Goal: Check status: Check status

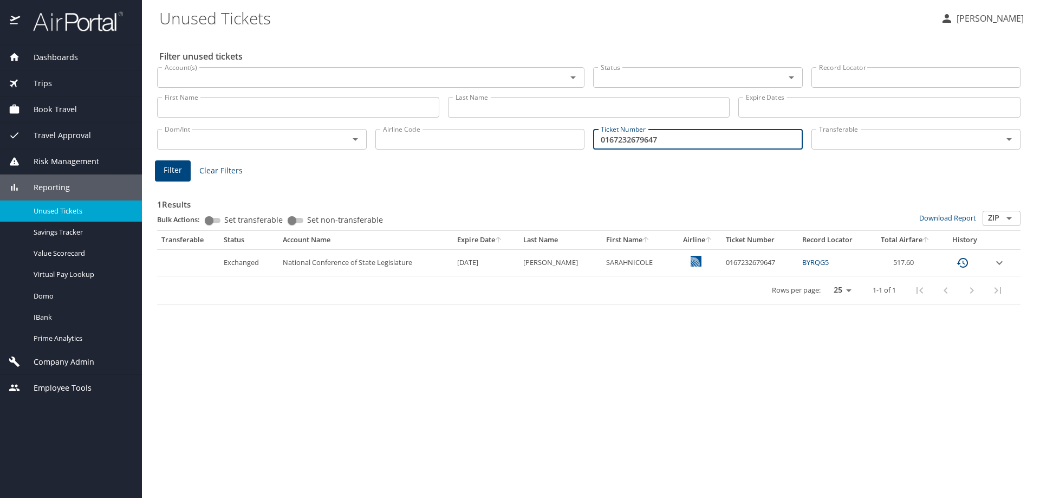
drag, startPoint x: 694, startPoint y: 138, endPoint x: 368, endPoint y: 151, distance: 326.5
click at [368, 151] on div "Dom/Int Dom/Int Airline Code Airline Code Ticket Number 0167232679647 Ticket Nu…" at bounding box center [589, 138] width 872 height 36
click at [261, 79] on input "Account(s)" at bounding box center [354, 77] width 389 height 14
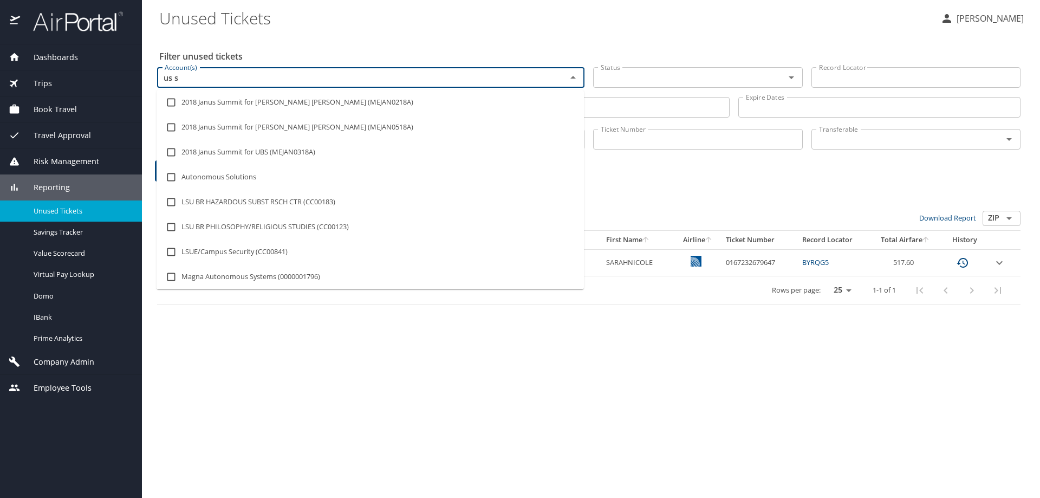
type input "us sk"
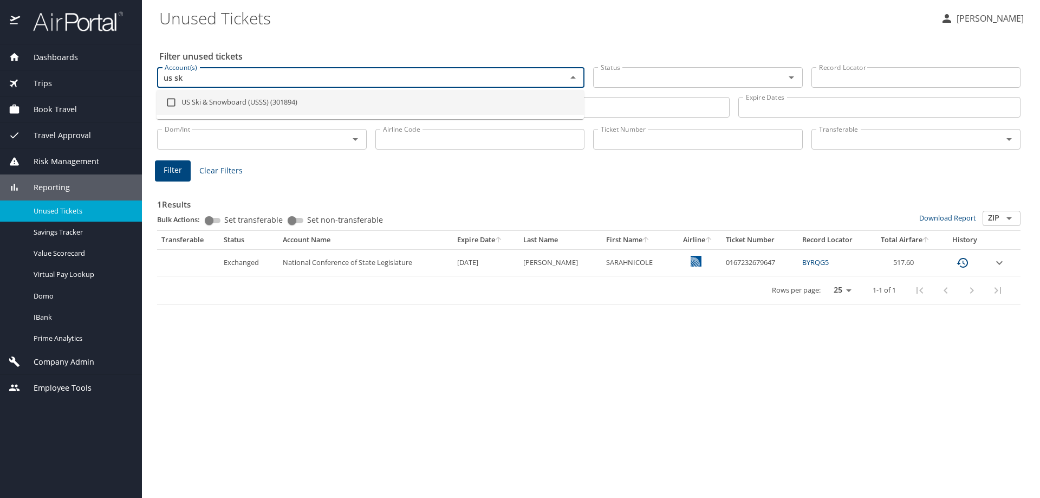
click at [269, 98] on li "US Ski & Snowboard (USSS) (301894)" at bounding box center [371, 102] width 428 height 25
checkbox input "true"
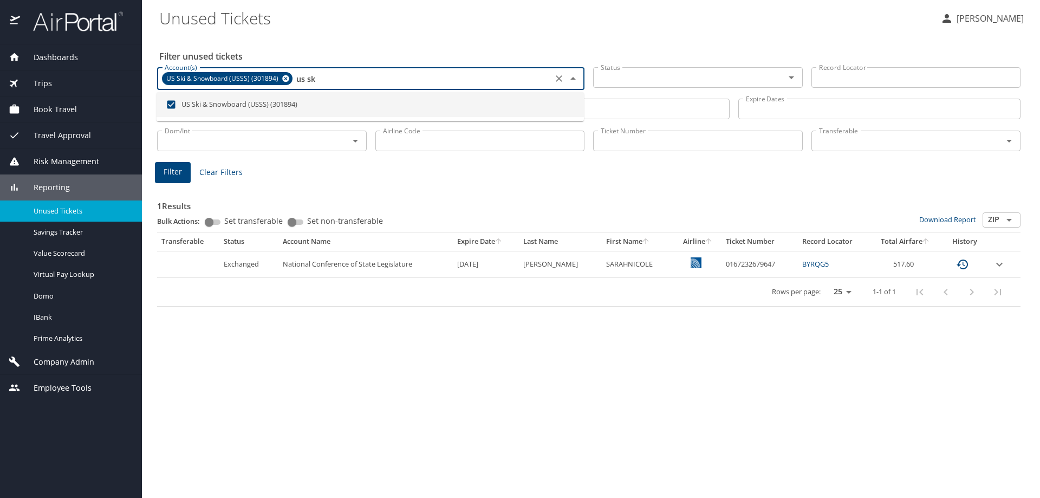
type input "us sk"
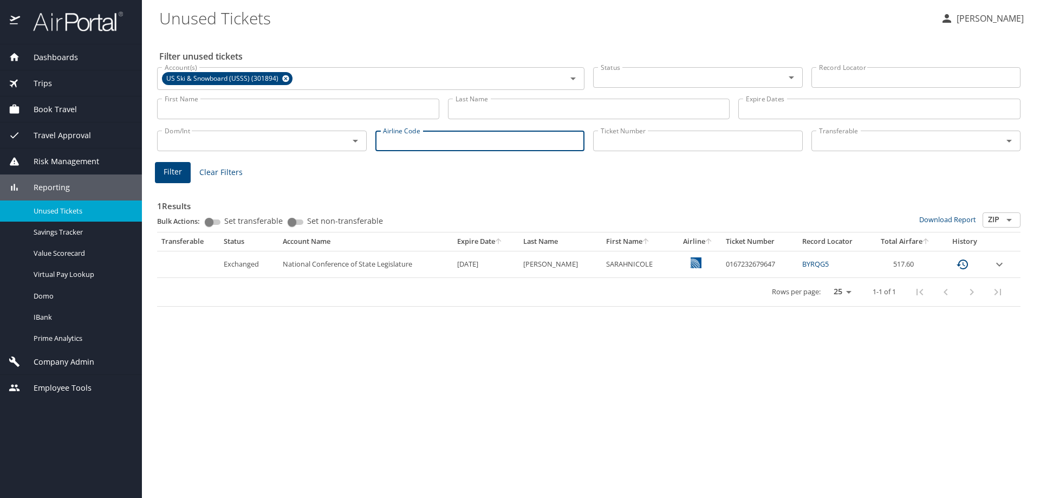
click at [489, 144] on input "Airline Code" at bounding box center [481, 141] width 210 height 21
type input "ay"
click at [182, 169] on button "Filter" at bounding box center [173, 172] width 36 height 21
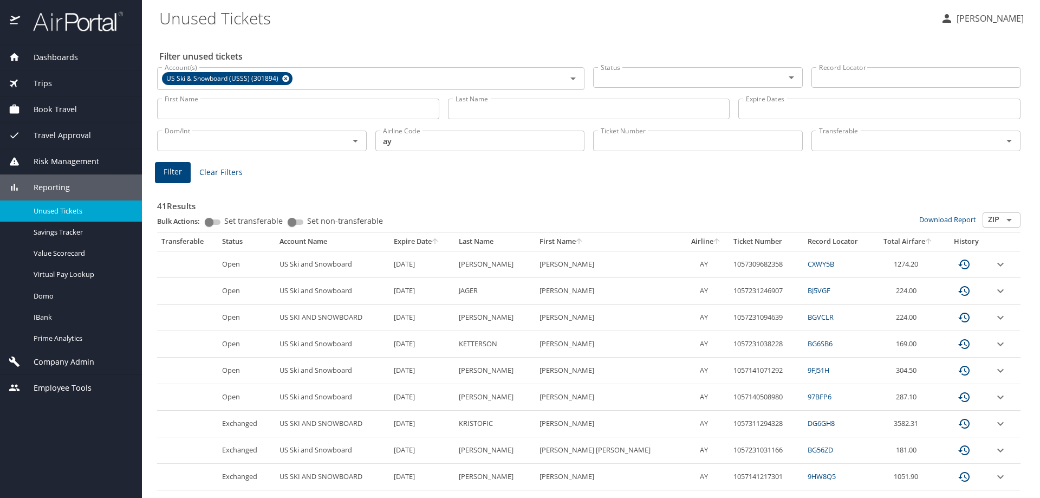
click at [620, 110] on input "Last Name" at bounding box center [589, 109] width 282 height 21
click at [162, 173] on button "Filter" at bounding box center [173, 172] width 36 height 21
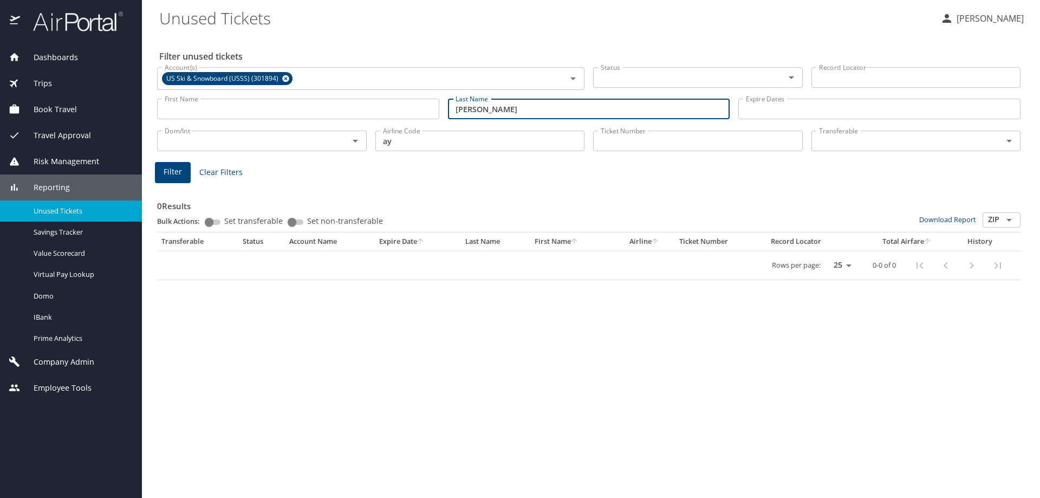
drag, startPoint x: 491, startPoint y: 109, endPoint x: 411, endPoint y: 112, distance: 80.2
click at [411, 112] on div "First Name First Name Last Name giaccio Last Name Expire Dates Expire Dates" at bounding box center [589, 109] width 872 height 38
click at [174, 170] on span "Filter" at bounding box center [173, 172] width 18 height 14
drag, startPoint x: 398, startPoint y: 111, endPoint x: 386, endPoint y: 111, distance: 11.4
click at [386, 111] on div "First Name First Name Last Name hogg Last Name Expire Dates Expire Dates" at bounding box center [589, 109] width 872 height 38
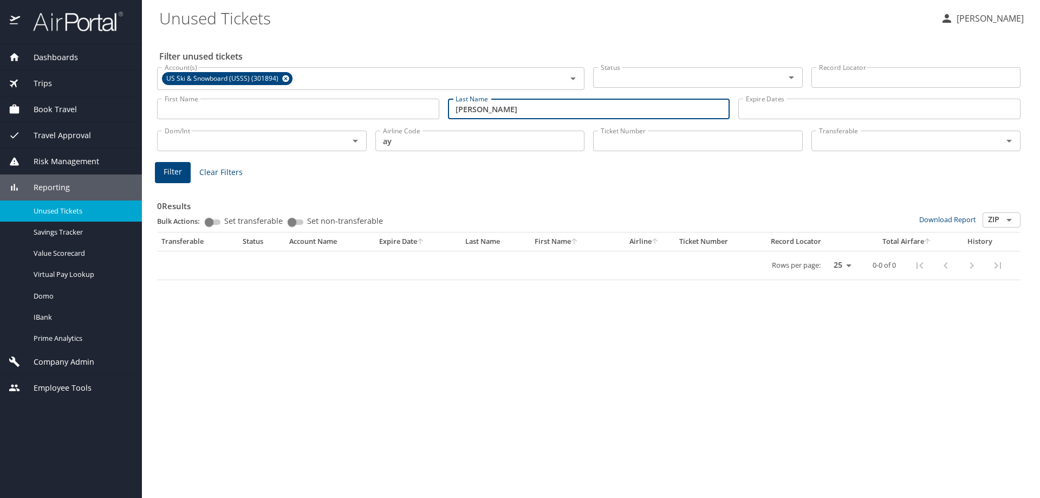
click at [174, 171] on span "Filter" at bounding box center [173, 172] width 18 height 14
drag, startPoint x: 510, startPoint y: 108, endPoint x: 417, endPoint y: 108, distance: 92.7
click at [417, 108] on div "First Name First Name Last Name johnson Last Name Expire Dates Expire Dates" at bounding box center [589, 109] width 872 height 38
click at [169, 169] on span "Filter" at bounding box center [173, 172] width 18 height 14
drag, startPoint x: 498, startPoint y: 117, endPoint x: 417, endPoint y: 109, distance: 81.6
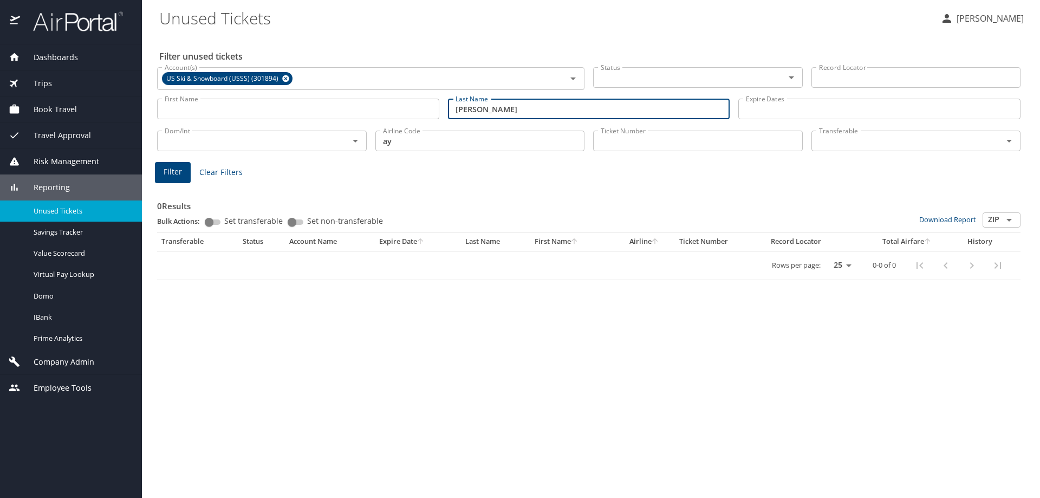
click at [417, 109] on div "First Name First Name Last Name kariotis Last Name Expire Dates Expire Dates" at bounding box center [589, 109] width 872 height 38
click at [169, 173] on span "Filter" at bounding box center [173, 172] width 18 height 14
drag, startPoint x: 482, startPoint y: 110, endPoint x: 403, endPoint y: 112, distance: 79.1
click at [403, 112] on div "First Name First Name Last Name kauf Last Name Expire Dates Expire Dates" at bounding box center [589, 109] width 872 height 38
type input "k"
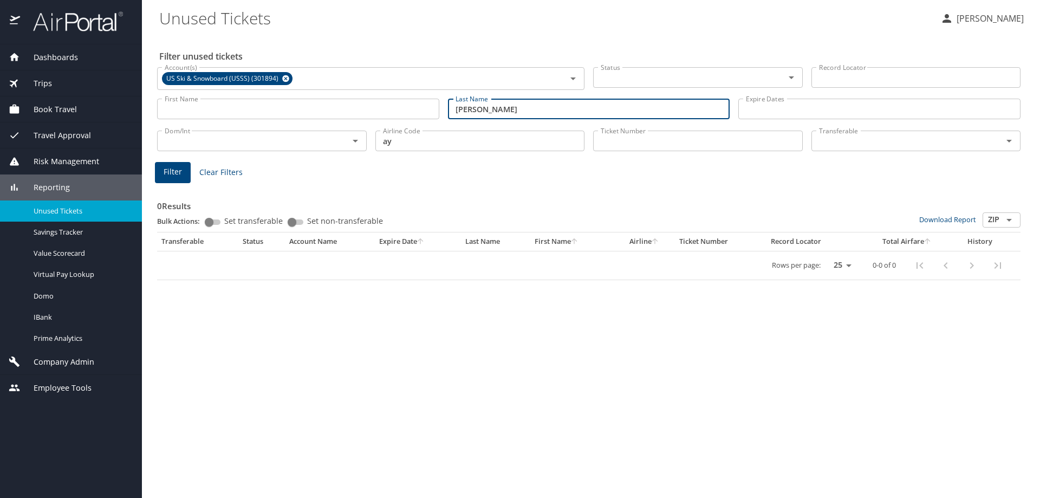
click at [184, 174] on button "Filter" at bounding box center [173, 172] width 36 height 21
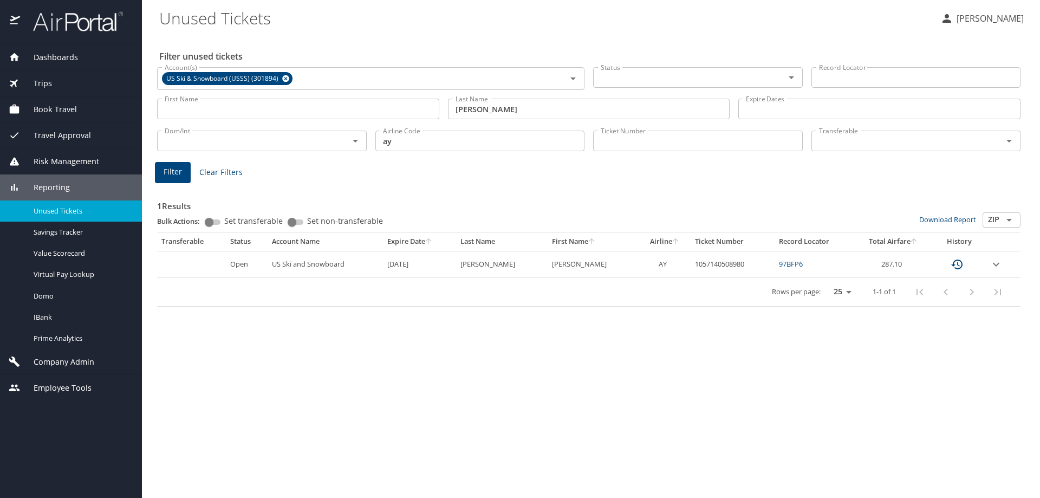
click at [704, 266] on td "1057140508980" at bounding box center [733, 264] width 84 height 27
copy td "1057140508980"
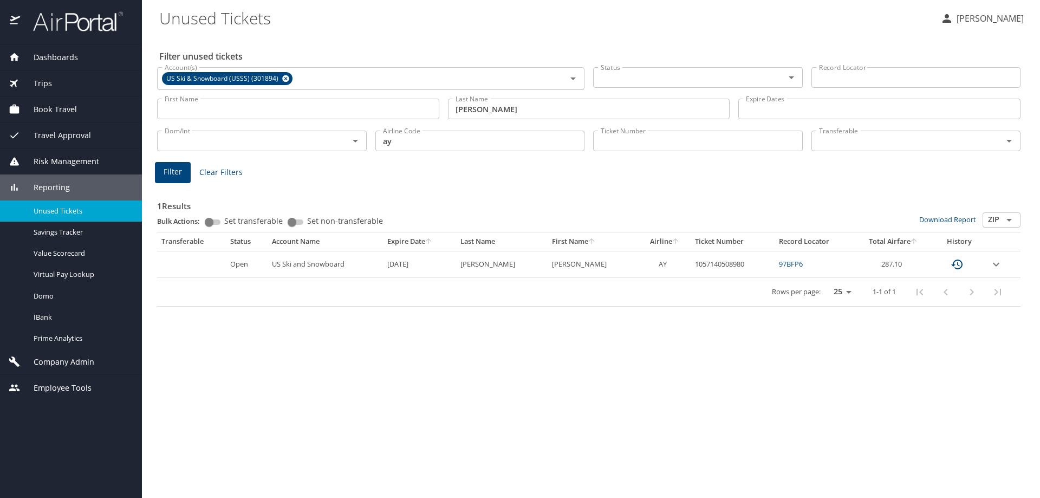
click at [224, 323] on div "Filter unused tickets Account(s) US Ski & Snowboard (USSS) (301894) Account(s) …" at bounding box center [591, 266] width 864 height 463
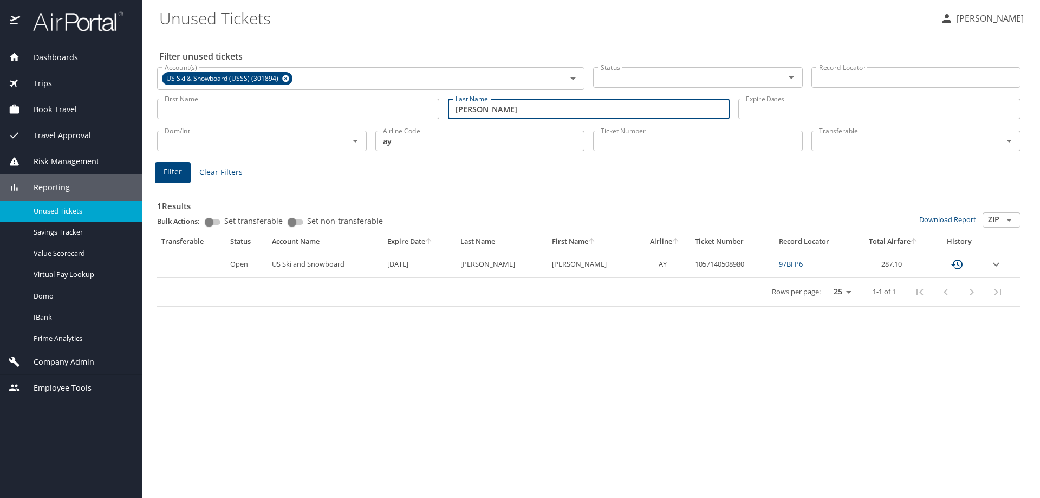
drag, startPoint x: 515, startPoint y: 100, endPoint x: 436, endPoint y: 108, distance: 79.0
click at [436, 108] on div "First Name First Name Last Name lemley Last Name Expire Dates Expire Dates" at bounding box center [589, 109] width 872 height 38
click at [179, 173] on span "Filter" at bounding box center [173, 172] width 18 height 14
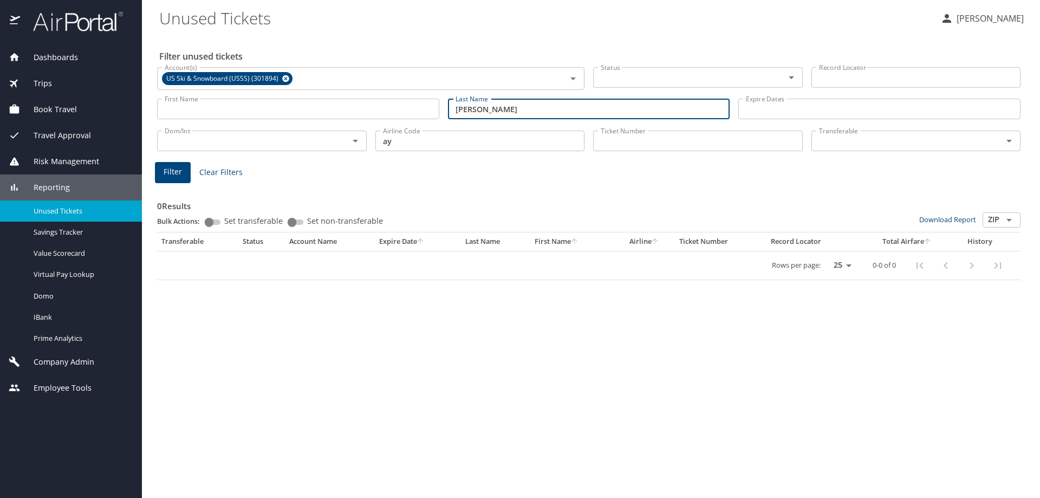
drag, startPoint x: 510, startPoint y: 112, endPoint x: 311, endPoint y: 100, distance: 199.8
click at [311, 100] on div "First Name First Name Last Name mcdonald Last Name Expire Dates Expire Dates" at bounding box center [589, 109] width 872 height 38
click at [186, 171] on button "Filter" at bounding box center [173, 172] width 36 height 21
drag, startPoint x: 500, startPoint y: 112, endPoint x: 383, endPoint y: 116, distance: 117.1
click at [383, 116] on div "First Name First Name Last Name wendler Last Name Expire Dates Expire Dates" at bounding box center [589, 109] width 872 height 38
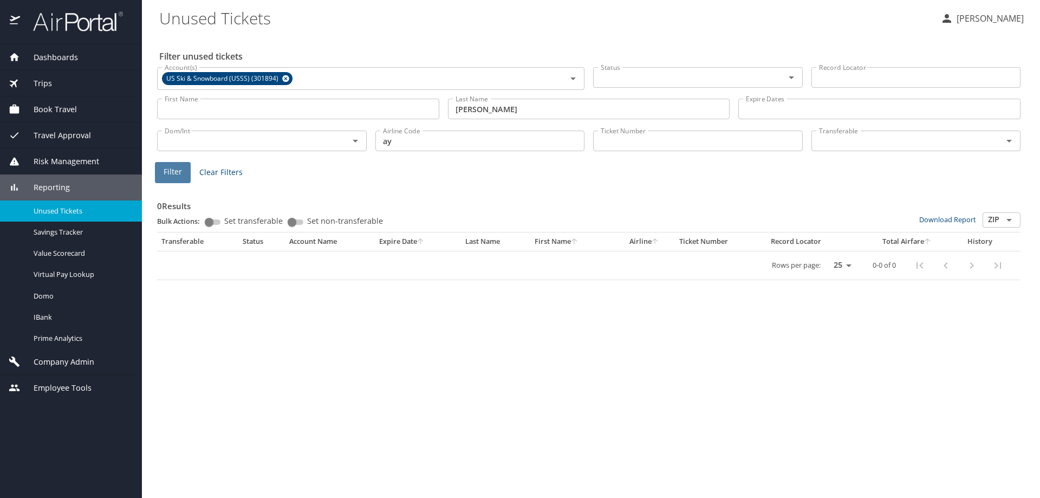
click at [179, 176] on span "Filter" at bounding box center [173, 172] width 18 height 14
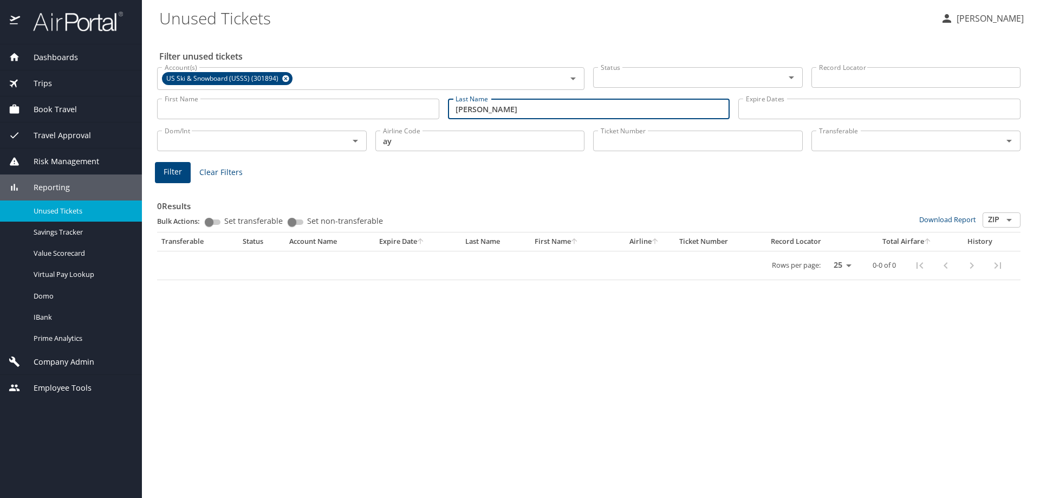
click at [515, 111] on input "marcellin" at bounding box center [589, 109] width 282 height 21
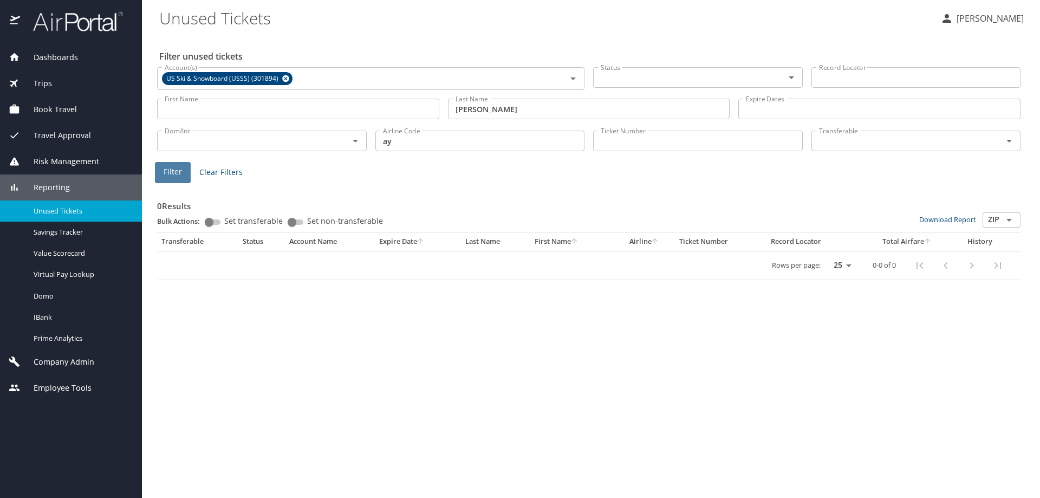
click at [179, 172] on span "Filter" at bounding box center [173, 172] width 18 height 14
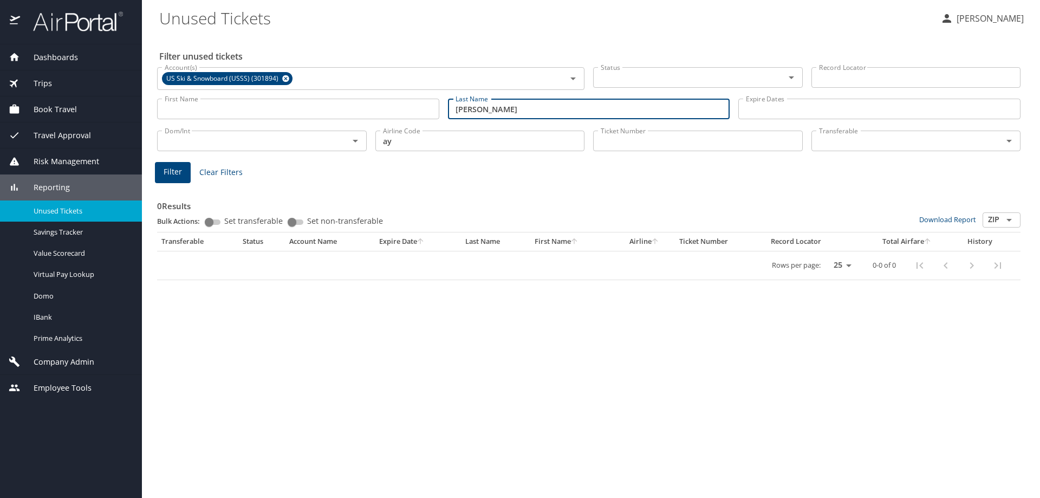
drag, startPoint x: 502, startPoint y: 108, endPoint x: 393, endPoint y: 104, distance: 109.0
click at [393, 104] on div "First Name First Name Last Name Marcellini Last Name Expire Dates Expire Dates" at bounding box center [589, 109] width 872 height 38
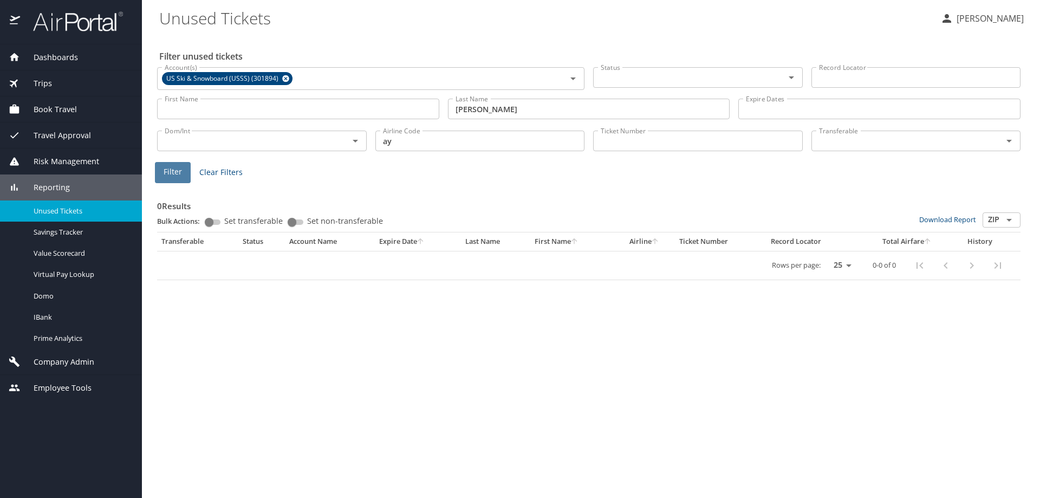
click at [173, 167] on span "Filter" at bounding box center [173, 172] width 18 height 14
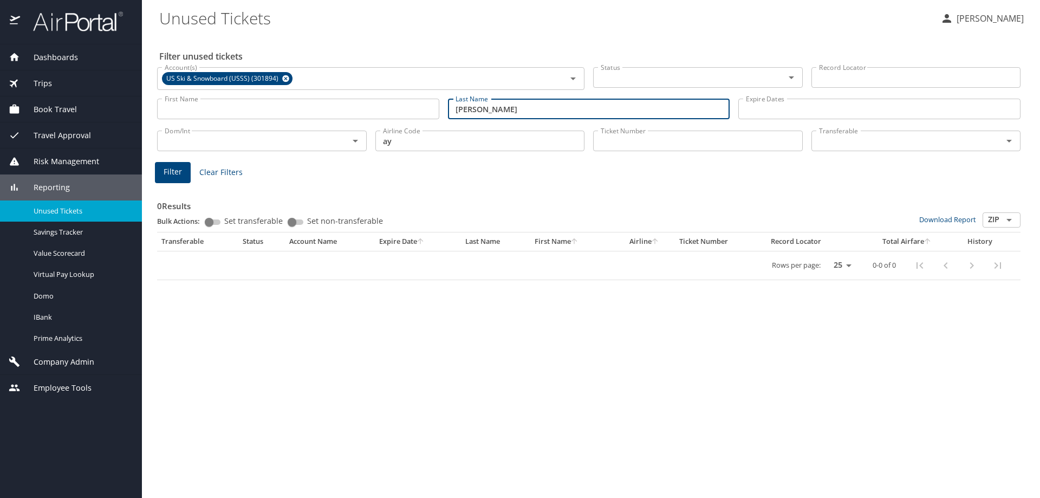
drag, startPoint x: 483, startPoint y: 112, endPoint x: 433, endPoint y: 107, distance: 50.1
click at [433, 107] on div "First Name First Name Last Name michel Last Name Expire Dates Expire Dates" at bounding box center [589, 109] width 872 height 38
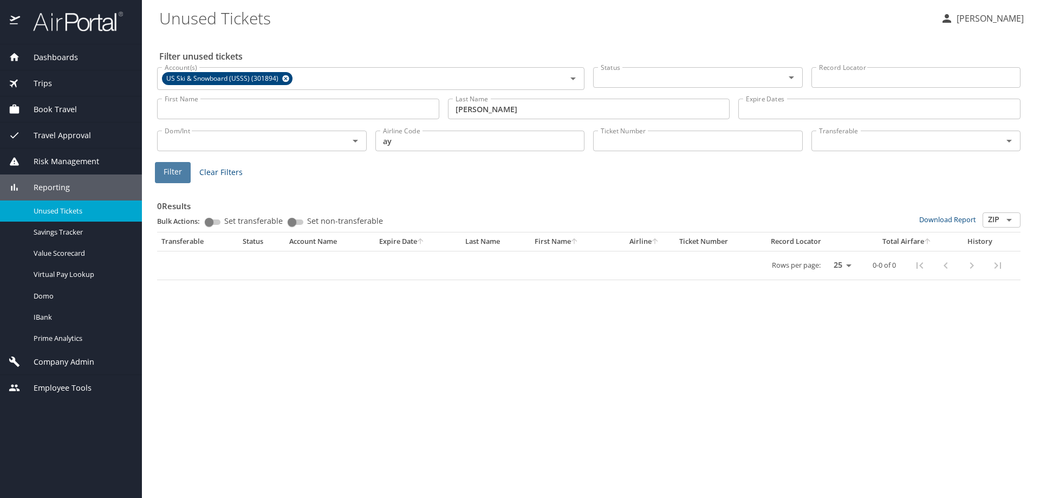
click at [167, 169] on span "Filter" at bounding box center [173, 172] width 18 height 14
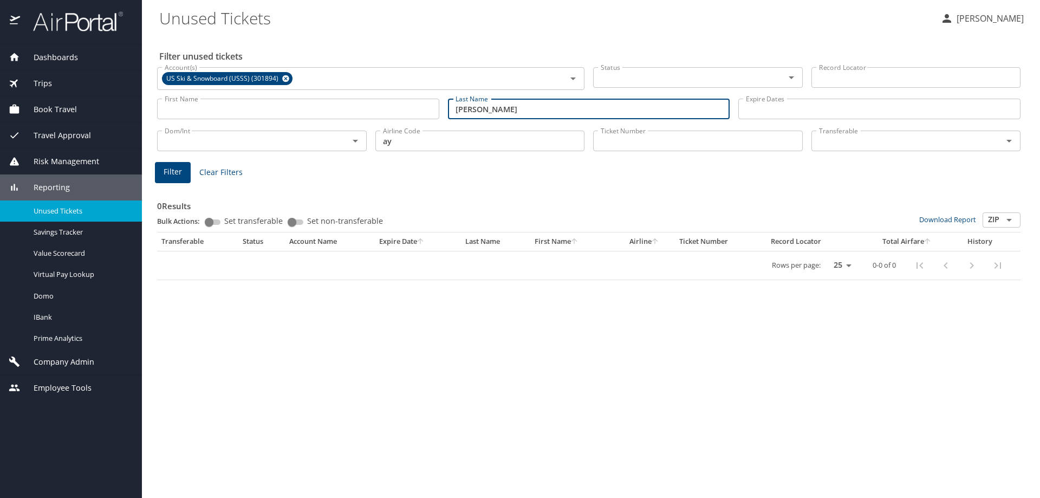
drag, startPoint x: 491, startPoint y: 111, endPoint x: 360, endPoint y: 107, distance: 130.7
click at [360, 107] on div "First Name First Name Last Name mickel Last Name Expire Dates Expire Dates" at bounding box center [589, 109] width 872 height 38
click at [170, 172] on span "Filter" at bounding box center [173, 172] width 18 height 14
drag, startPoint x: 533, startPoint y: 108, endPoint x: 393, endPoint y: 103, distance: 139.9
click at [393, 103] on div "First Name First Name Last Name page Last Name Expire Dates Expire Dates" at bounding box center [589, 109] width 872 height 38
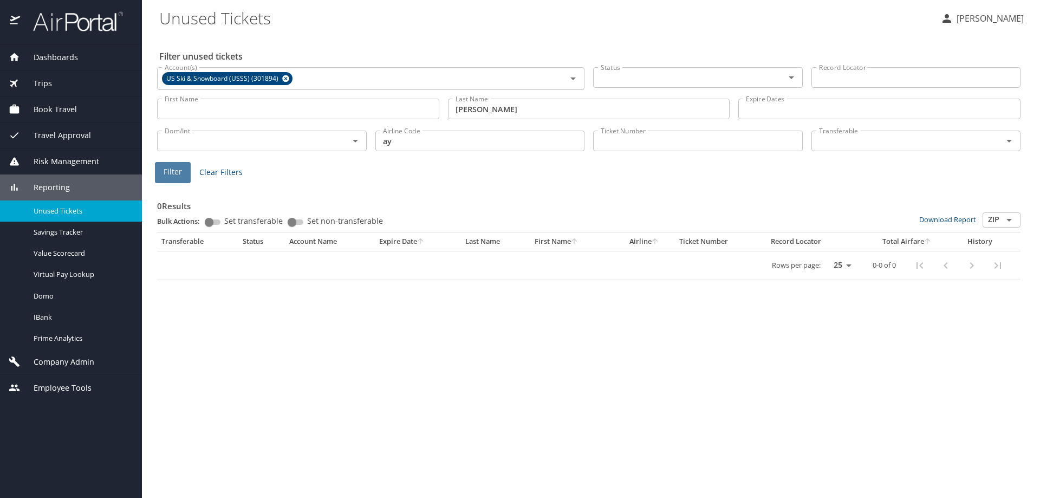
click at [186, 171] on button "Filter" at bounding box center [173, 172] width 36 height 21
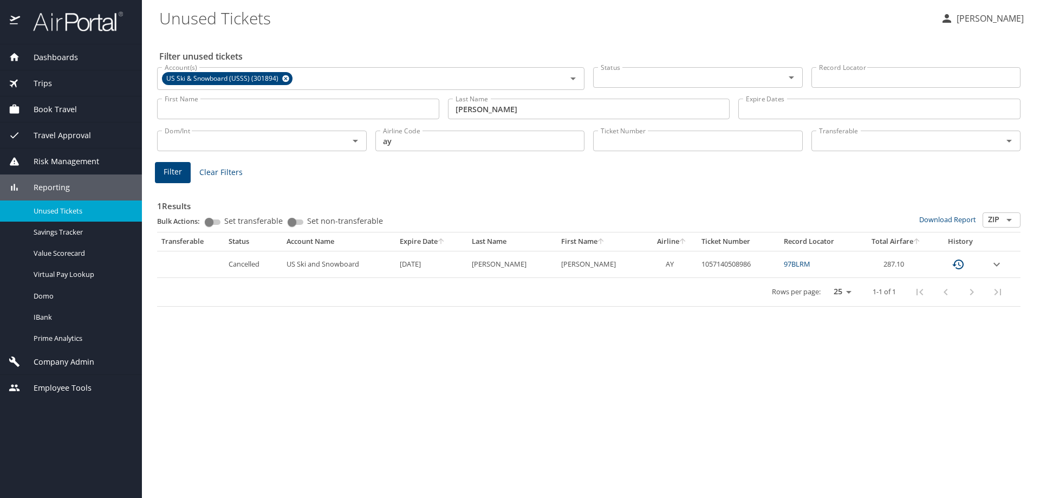
click at [714, 265] on td "1057140508986" at bounding box center [738, 264] width 82 height 27
copy td "1057140508986"
click at [225, 438] on div "Filter unused tickets Account(s) US Ski & Snowboard (USSS) (301894) Account(s) …" at bounding box center [591, 266] width 864 height 463
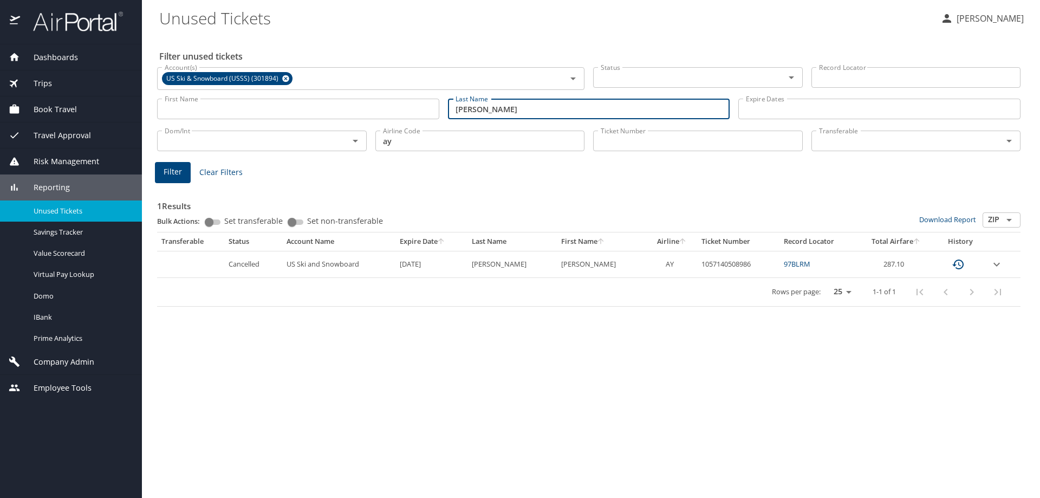
drag, startPoint x: 518, startPoint y: 114, endPoint x: 376, endPoint y: 95, distance: 142.7
click at [378, 109] on div "First Name First Name Last Name walczyk Last Name Expire Dates Expire Dates" at bounding box center [589, 109] width 872 height 38
click at [170, 170] on span "Filter" at bounding box center [173, 172] width 18 height 14
drag, startPoint x: 494, startPoint y: 112, endPoint x: 373, endPoint y: 102, distance: 121.2
click at [373, 102] on div "First Name First Name Last Name wilson Last Name Expire Dates Expire Dates" at bounding box center [589, 109] width 872 height 38
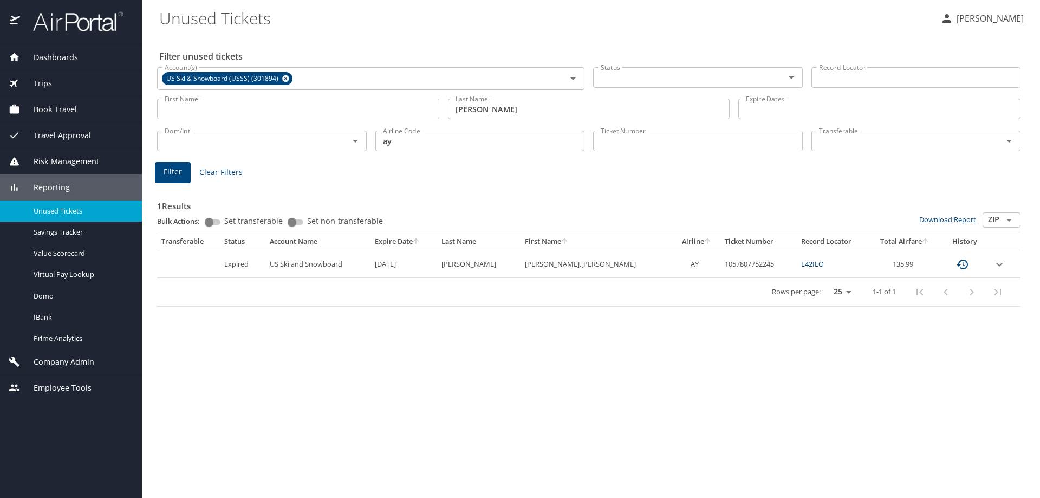
drag, startPoint x: 256, startPoint y: 380, endPoint x: 281, endPoint y: 276, distance: 107.5
click at [252, 366] on div "Filter unused tickets Account(s) US Ski & Snowboard (USSS) (301894) Account(s) …" at bounding box center [591, 266] width 864 height 463
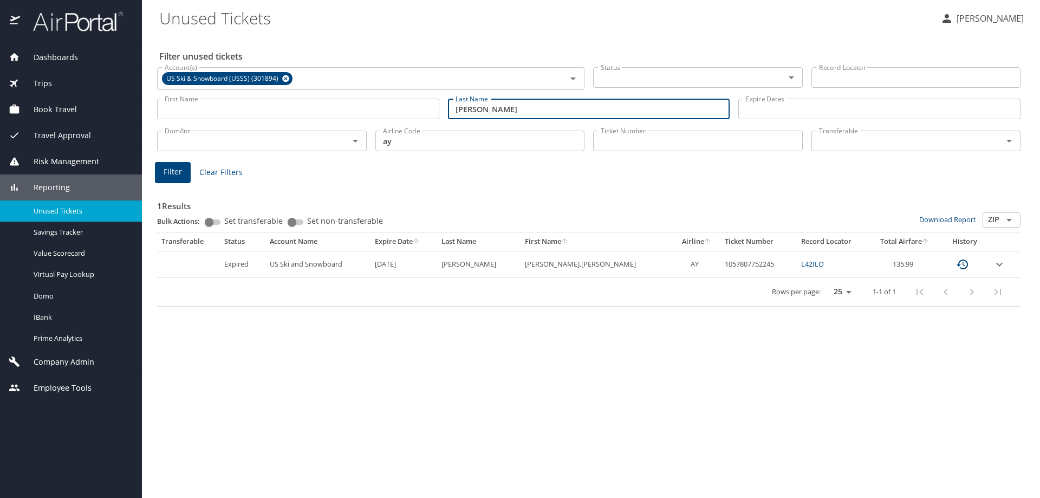
drag, startPoint x: 444, startPoint y: 108, endPoint x: 391, endPoint y: 112, distance: 52.7
click at [391, 112] on div "First Name First Name Last Name wilson Last Name Expire Dates Expire Dates" at bounding box center [589, 109] width 872 height 38
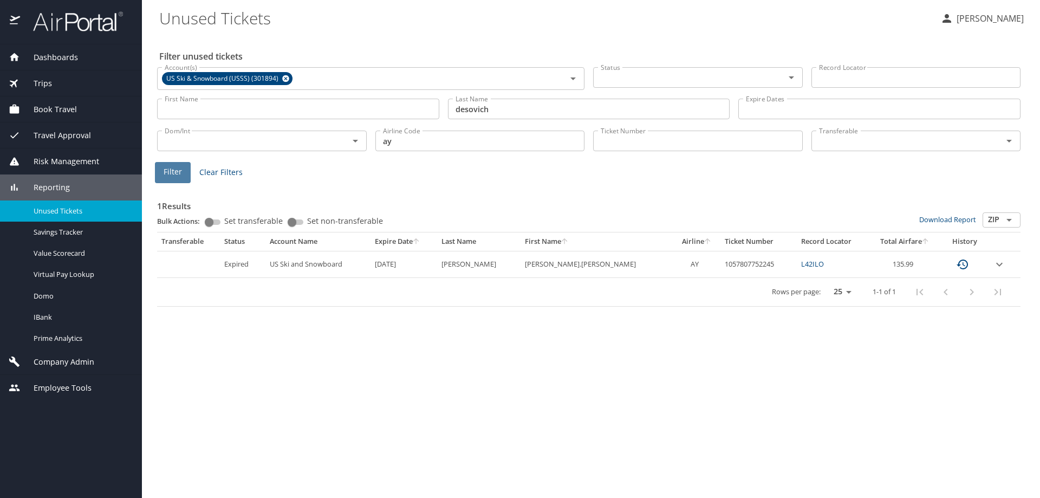
click at [171, 176] on span "Filter" at bounding box center [173, 172] width 18 height 14
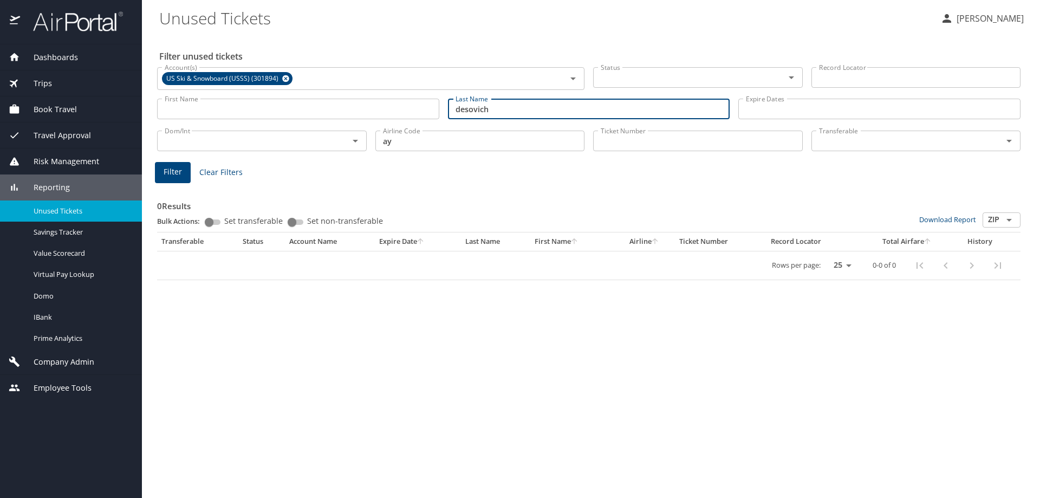
drag, startPoint x: 498, startPoint y: 113, endPoint x: 431, endPoint y: 112, distance: 66.7
click at [431, 112] on div "First Name First Name Last Name desovich Last Name Expire Dates Expire Dates" at bounding box center [589, 109] width 872 height 38
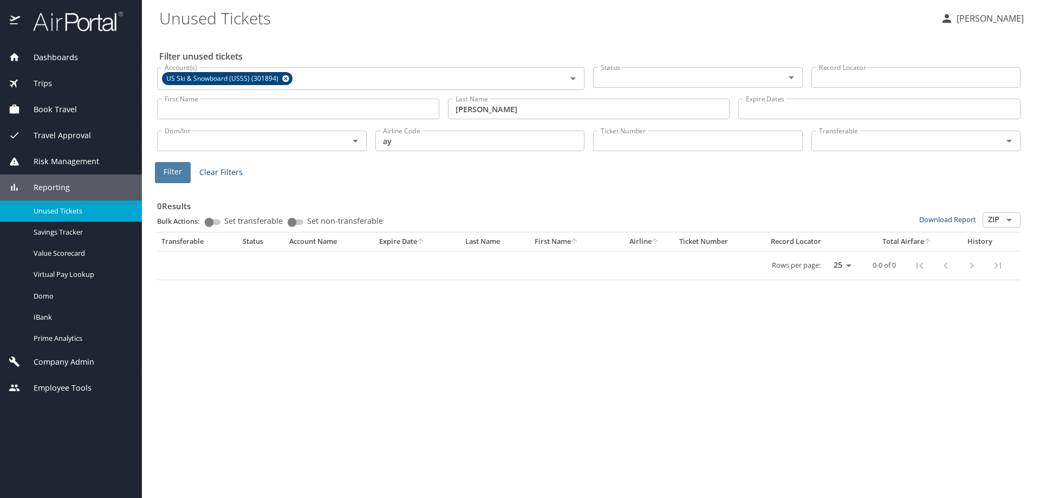
click at [156, 168] on button "Filter" at bounding box center [173, 172] width 36 height 21
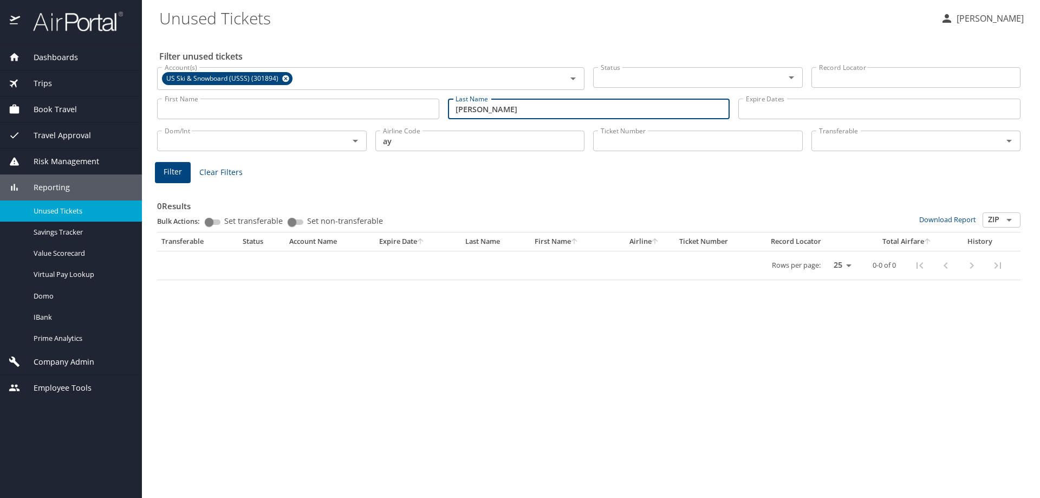
drag, startPoint x: 447, startPoint y: 109, endPoint x: 441, endPoint y: 110, distance: 6.0
click at [441, 110] on div "First Name First Name Last Name kober Last Name Expire Dates Expire Dates" at bounding box center [589, 109] width 872 height 38
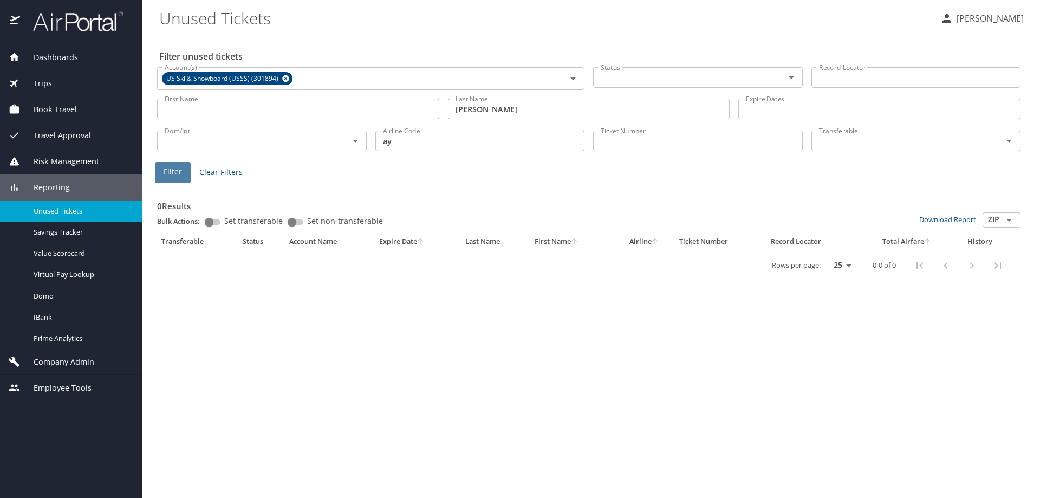
click at [173, 168] on span "Filter" at bounding box center [173, 172] width 18 height 14
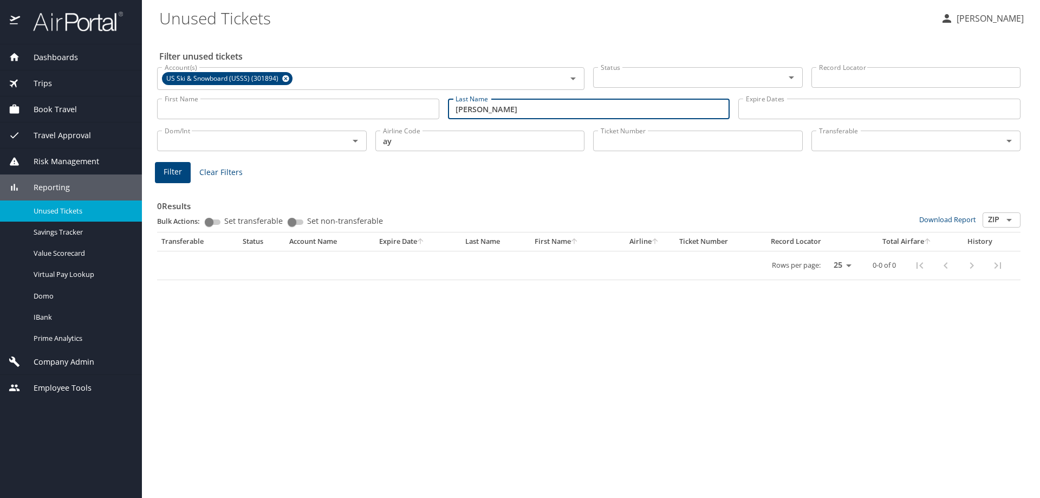
drag, startPoint x: 378, startPoint y: 108, endPoint x: 357, endPoint y: 108, distance: 21.1
click at [357, 108] on div "First Name First Name Last Name radzinski Last Name Expire Dates Expire Dates" at bounding box center [589, 109] width 872 height 38
type input "beck"
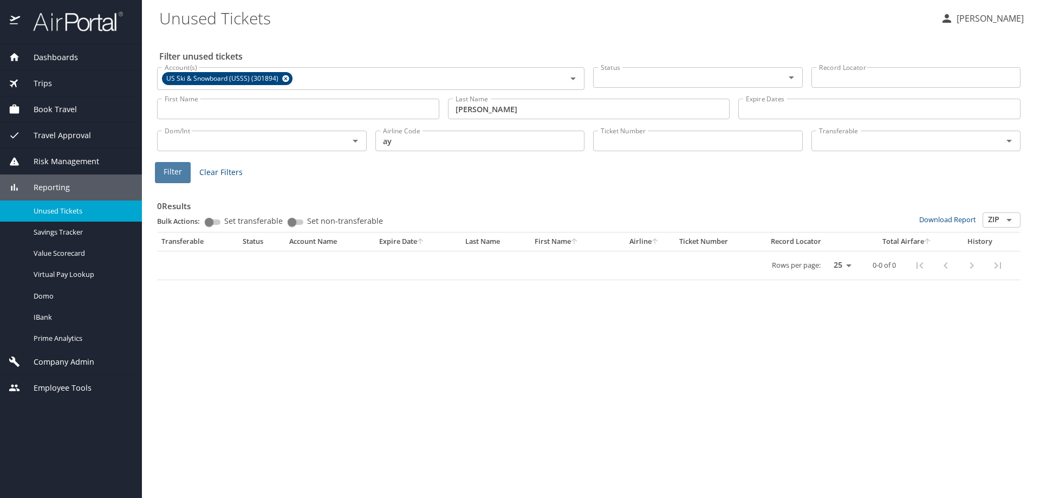
click at [172, 174] on span "Filter" at bounding box center [173, 172] width 18 height 14
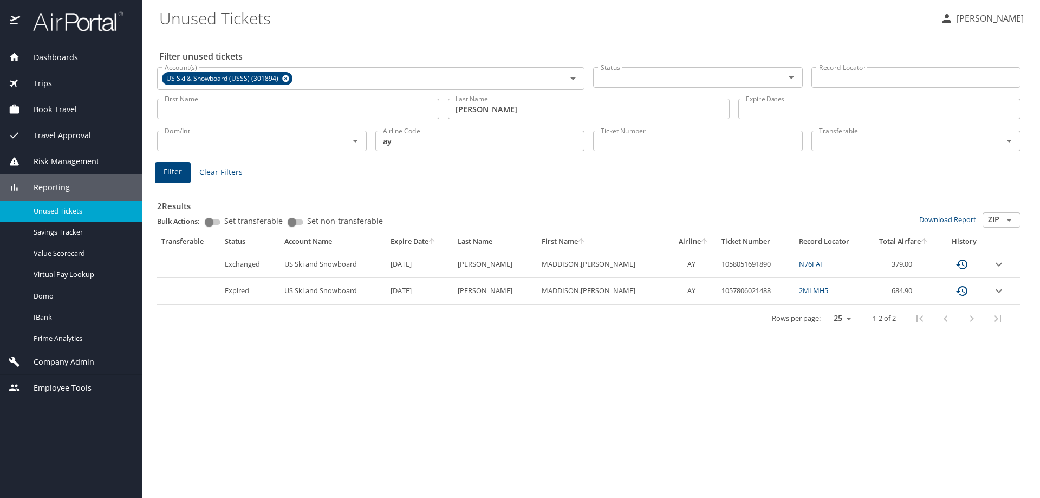
click at [845, 83] on input "Record Locator" at bounding box center [917, 77] width 210 height 21
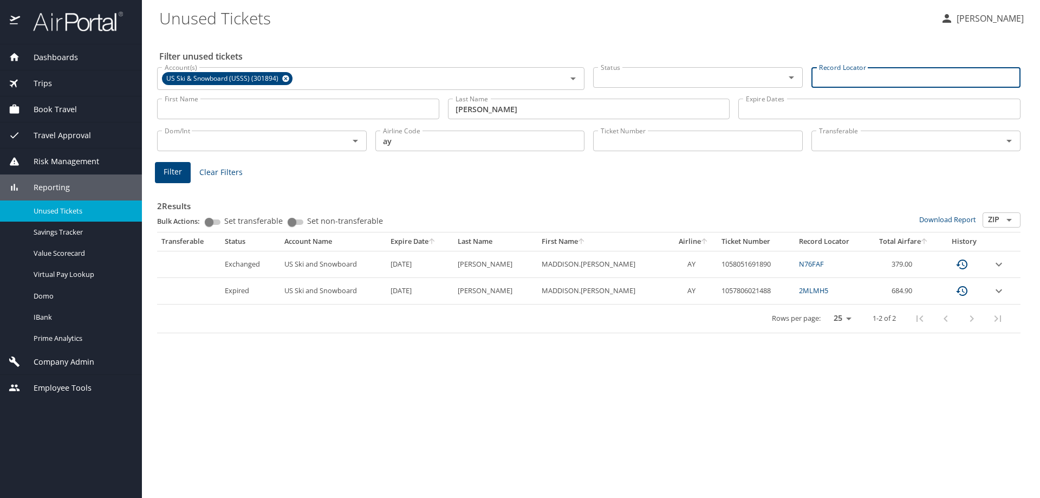
paste input "97BFP6"
type input "97BFP6"
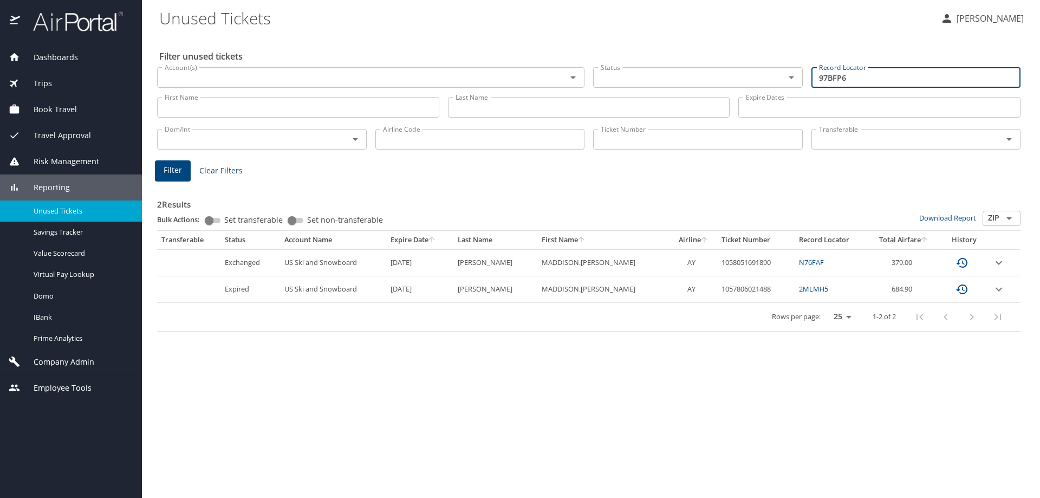
type input "97BFP6"
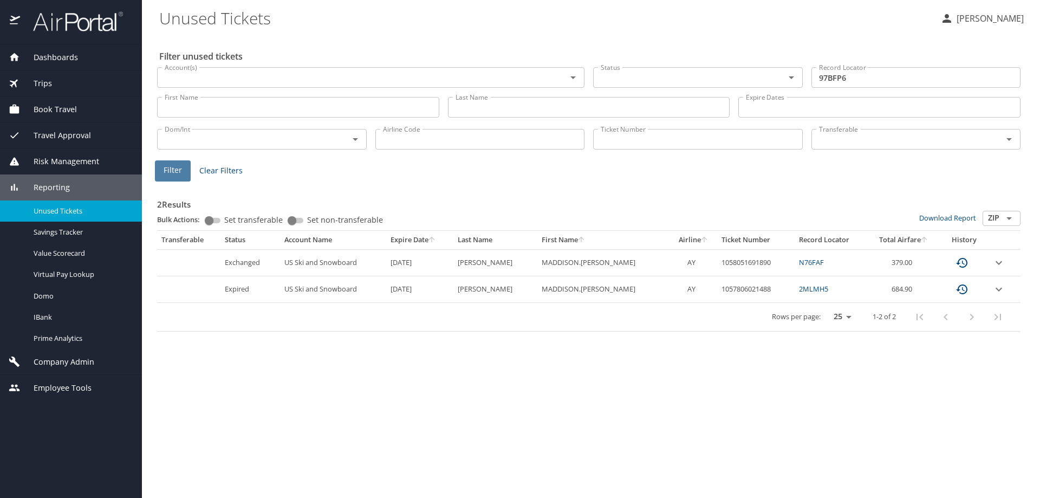
click at [165, 169] on span "Filter" at bounding box center [173, 171] width 18 height 14
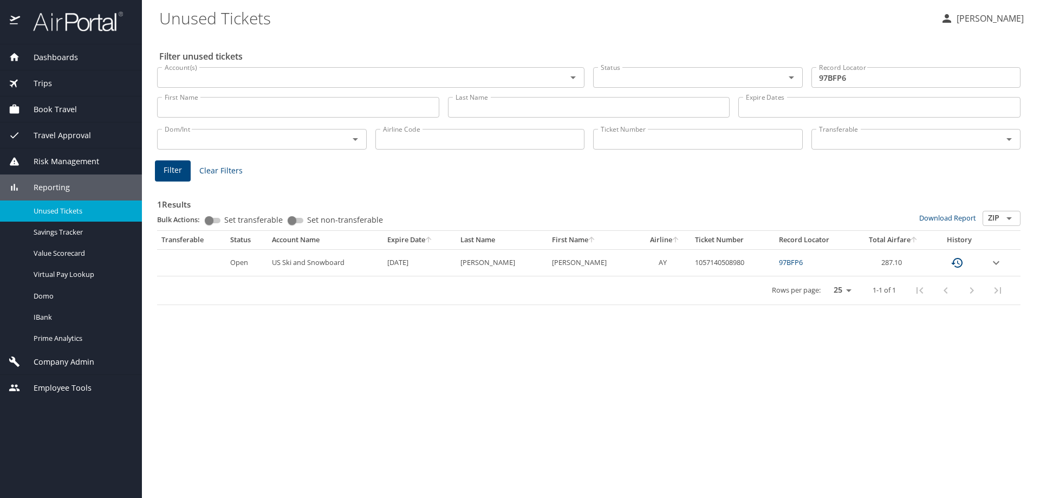
click at [785, 263] on link "97BFP6" at bounding box center [791, 262] width 24 height 10
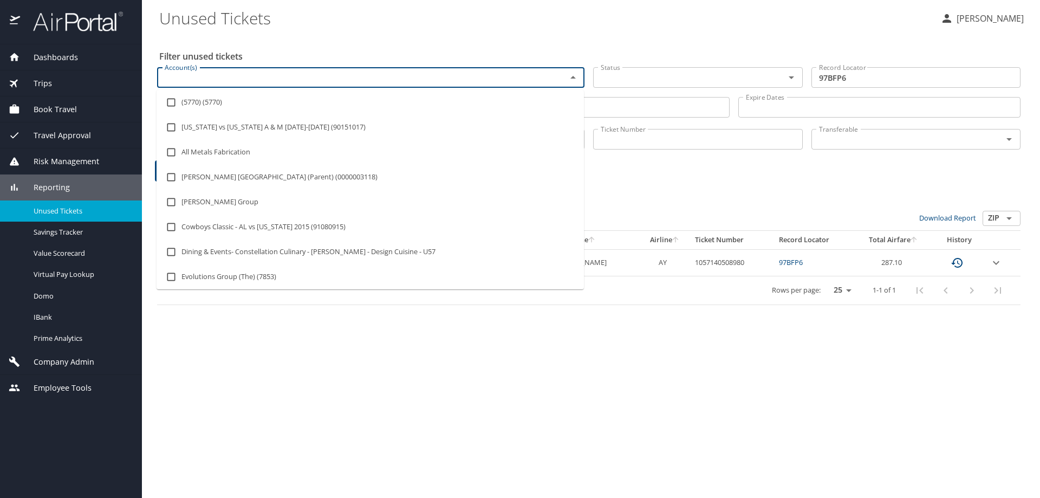
click at [390, 81] on input "Account(s)" at bounding box center [354, 77] width 389 height 14
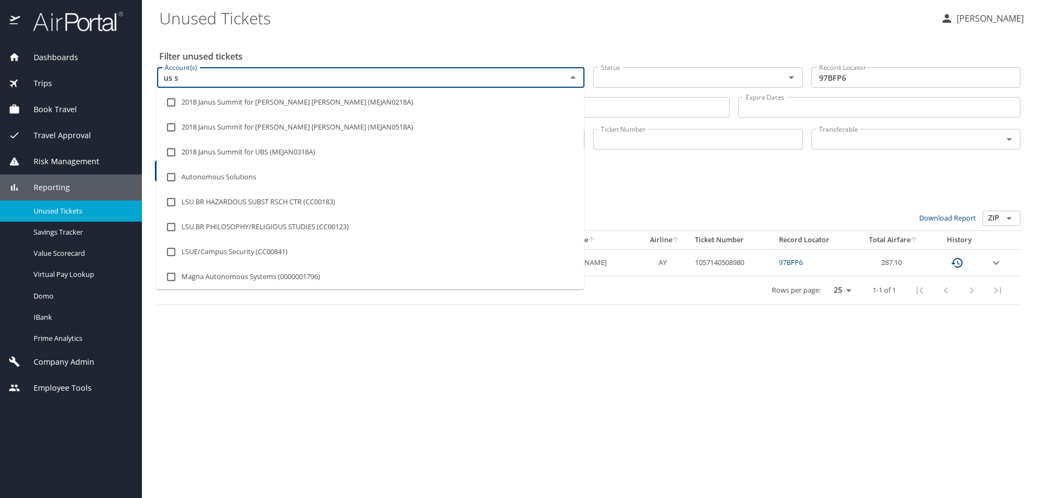
type input "us sk"
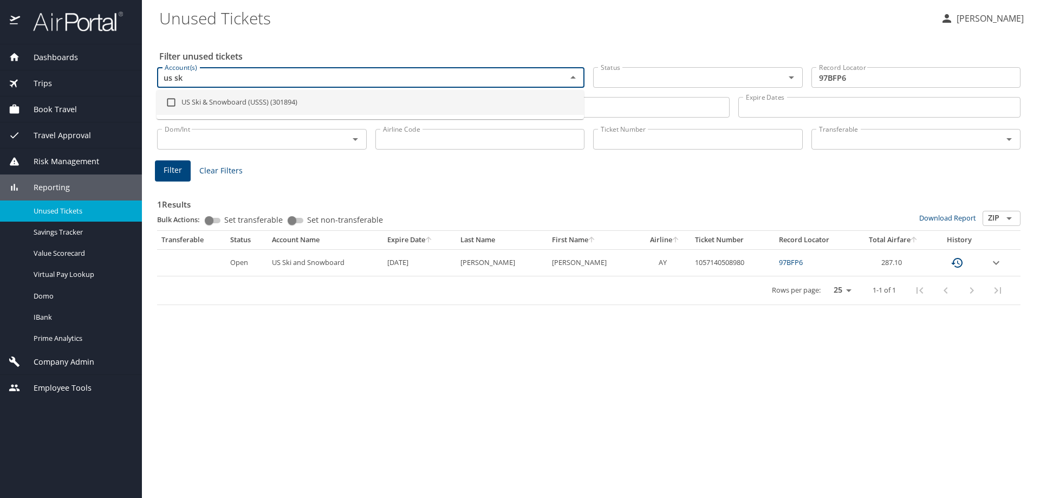
click at [267, 101] on li "US Ski & Snowboard (USSS) (301894)" at bounding box center [371, 102] width 428 height 25
checkbox input "true"
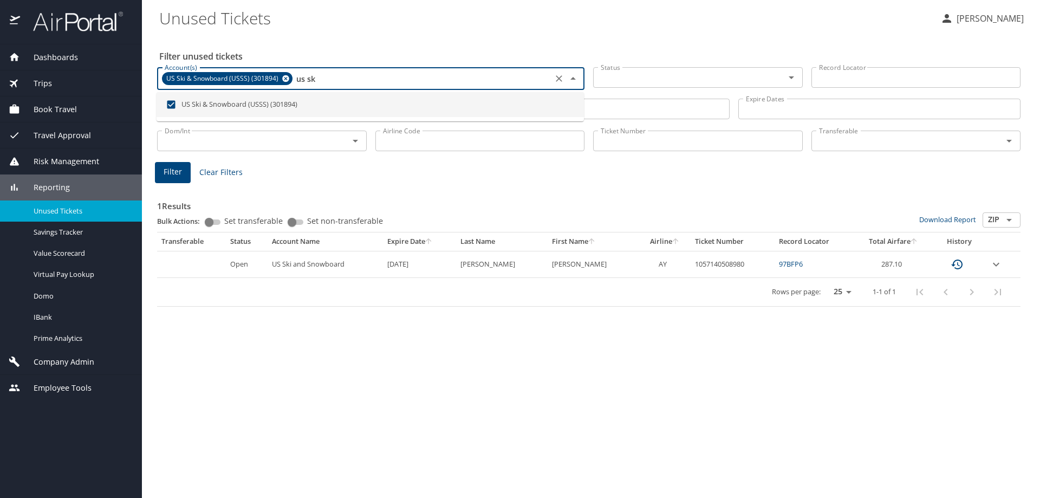
type input "us sk"
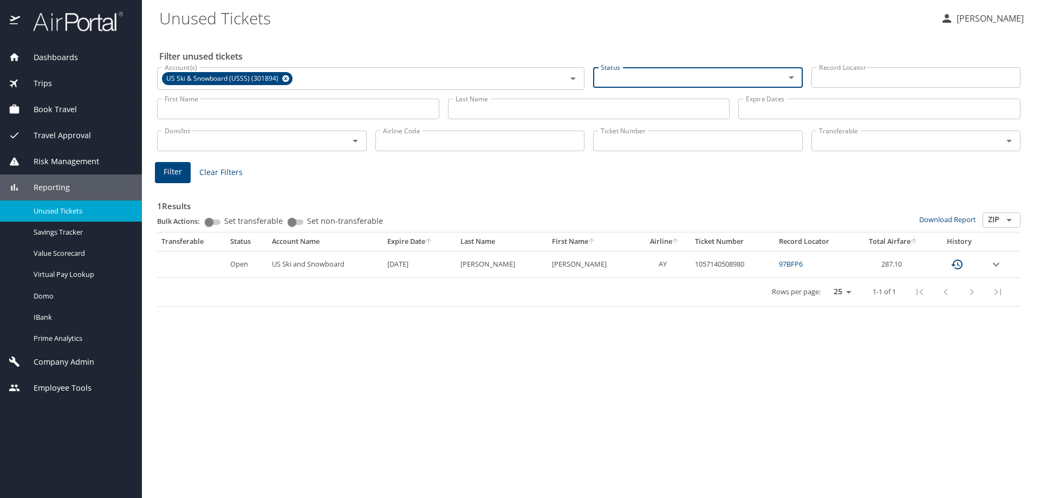
click at [518, 114] on input "Last Name" at bounding box center [589, 109] width 282 height 21
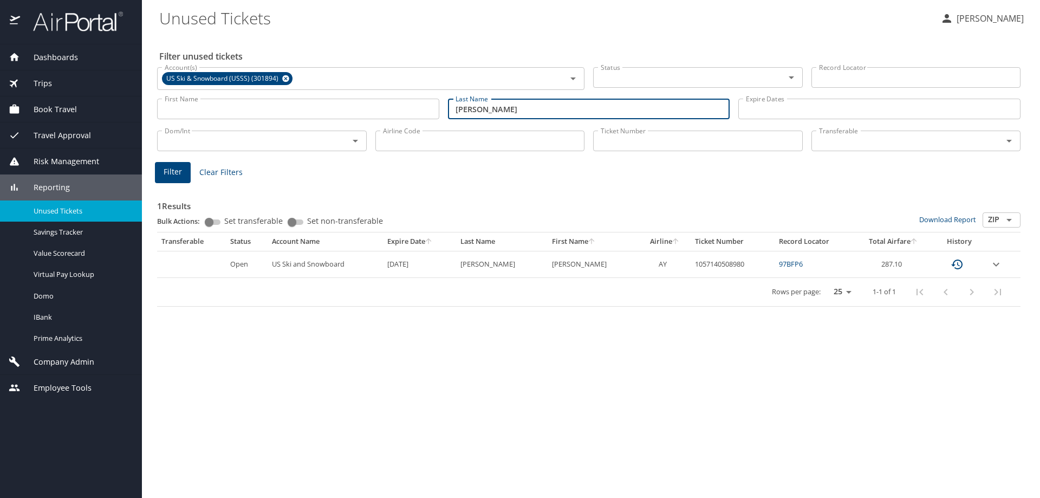
type input "owens"
click at [470, 143] on input "Airline Code" at bounding box center [481, 141] width 210 height 21
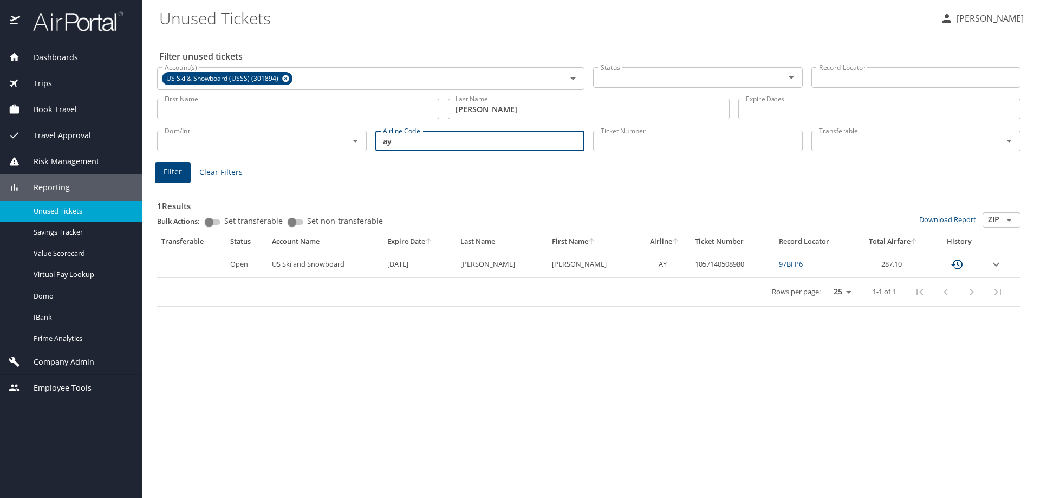
type input "ay"
click at [180, 171] on span "Filter" at bounding box center [173, 172] width 18 height 14
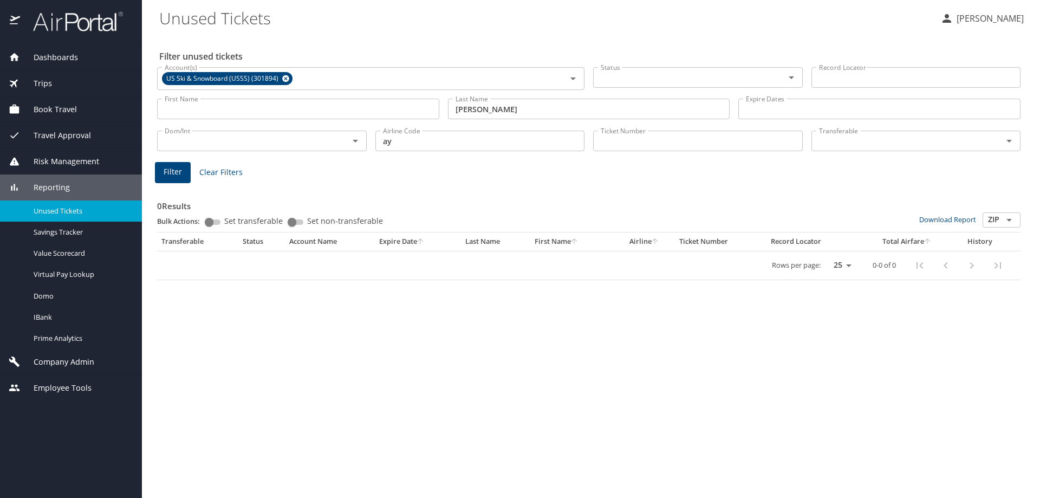
click at [490, 107] on input "owens" at bounding box center [589, 109] width 282 height 21
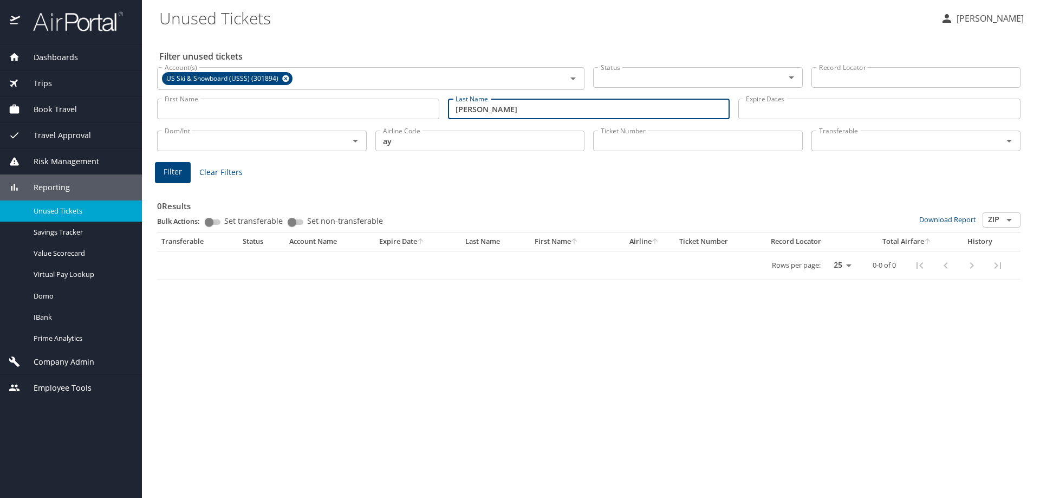
type input "owen"
click at [179, 174] on span "Filter" at bounding box center [173, 172] width 18 height 14
drag, startPoint x: 503, startPoint y: 112, endPoint x: 317, endPoint y: 115, distance: 186.4
click at [317, 115] on div "First Name First Name Last Name owen Last Name Expire Dates Expire Dates" at bounding box center [589, 109] width 872 height 38
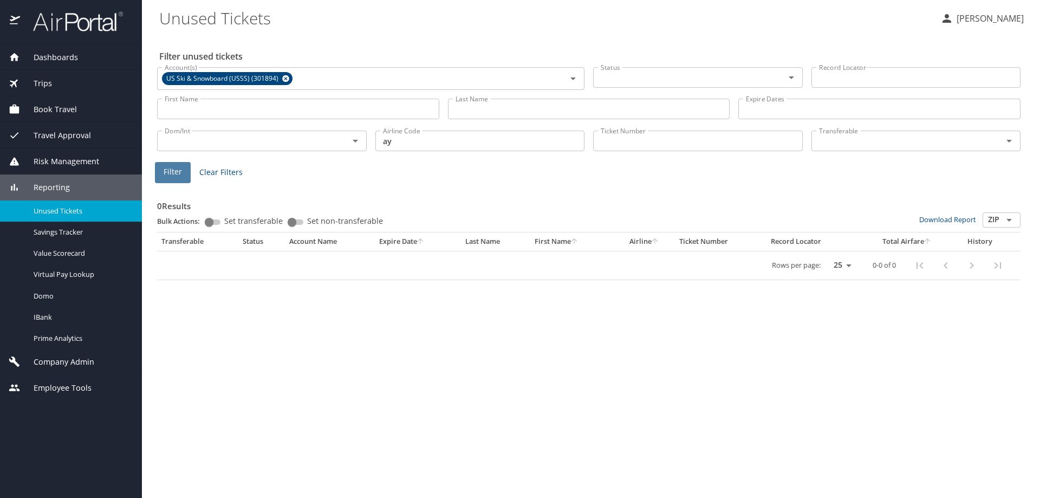
click at [174, 173] on span "Filter" at bounding box center [173, 172] width 18 height 14
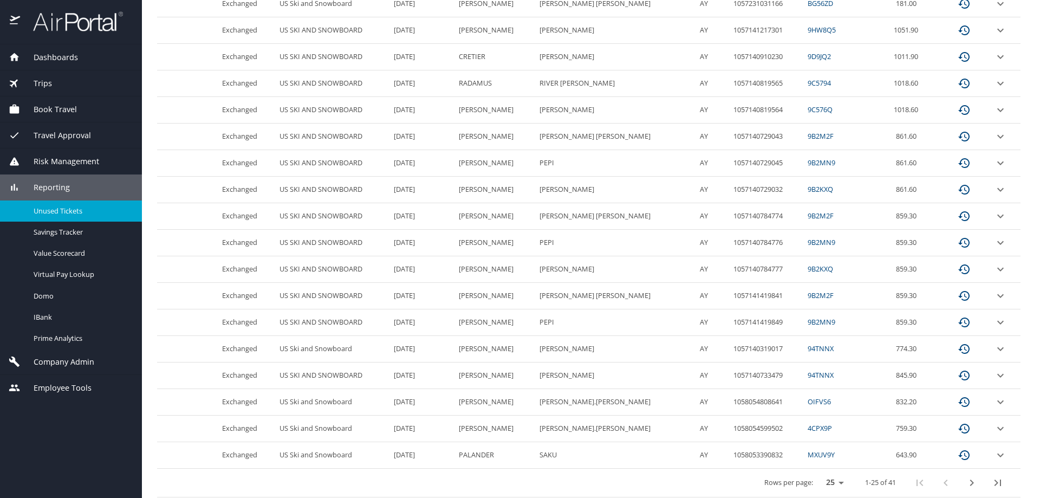
scroll to position [450, 0]
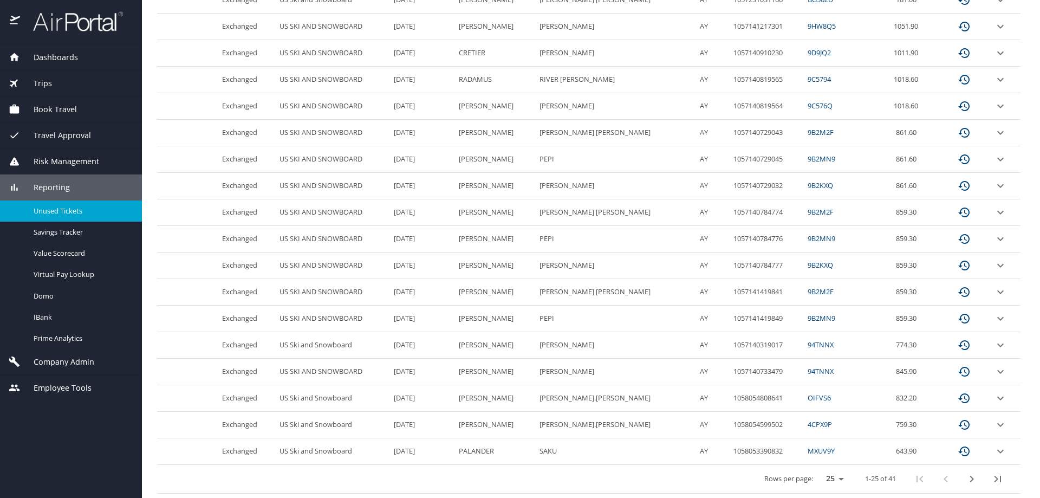
click at [966, 478] on icon "next page" at bounding box center [972, 479] width 13 height 13
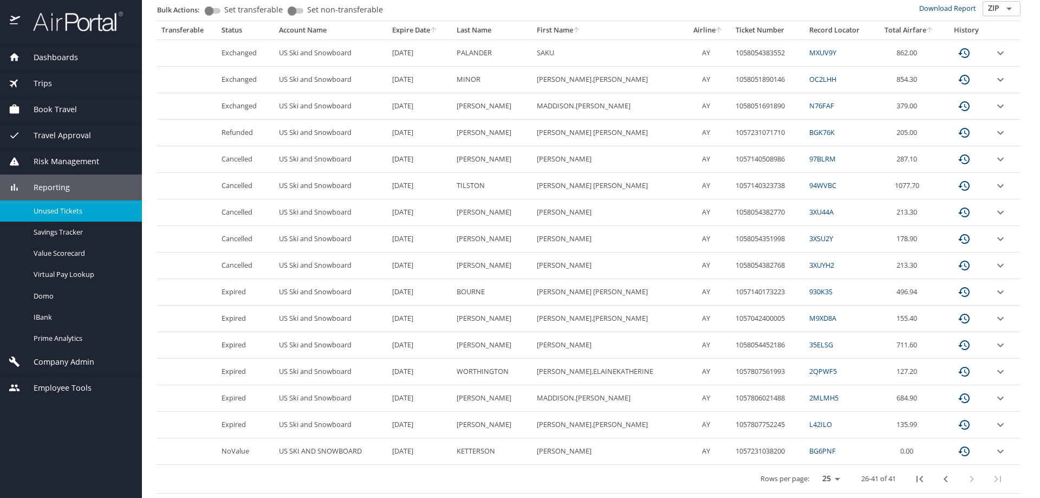
scroll to position [211, 0]
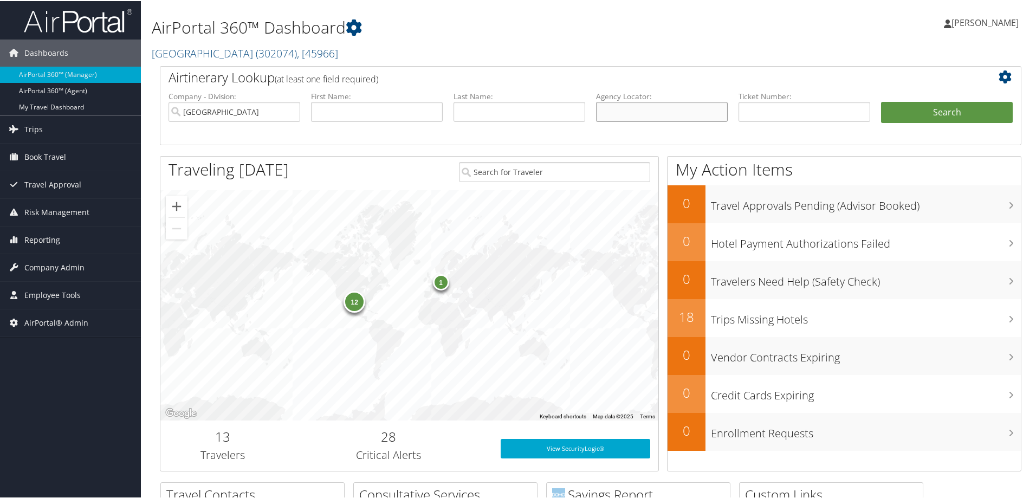
click at [664, 114] on input "text" at bounding box center [662, 111] width 132 height 20
paste input "97BFP6"
type input "97BFP6"
click at [291, 109] on input "Abilene Christian University" at bounding box center [235, 111] width 132 height 20
click at [929, 112] on button "Search" at bounding box center [947, 112] width 132 height 22
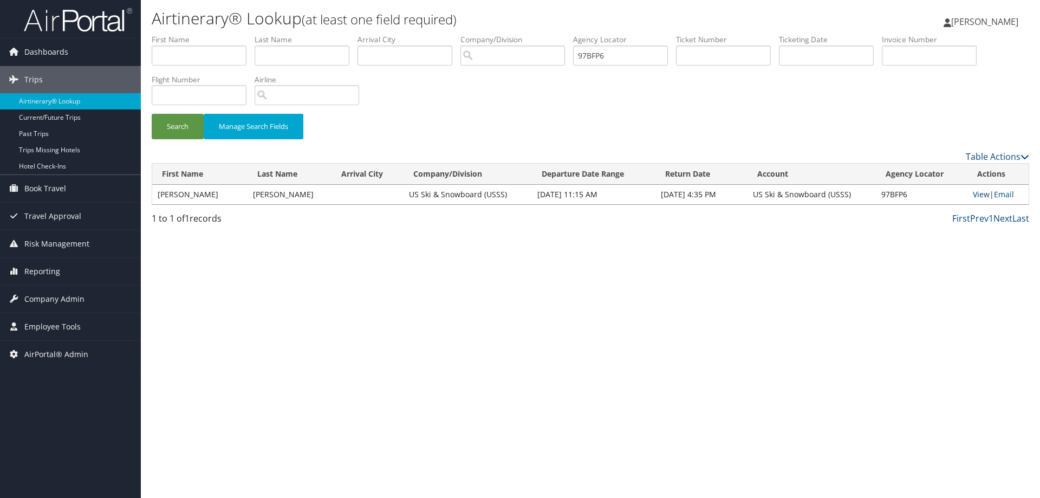
click at [975, 193] on link "View" at bounding box center [981, 194] width 17 height 10
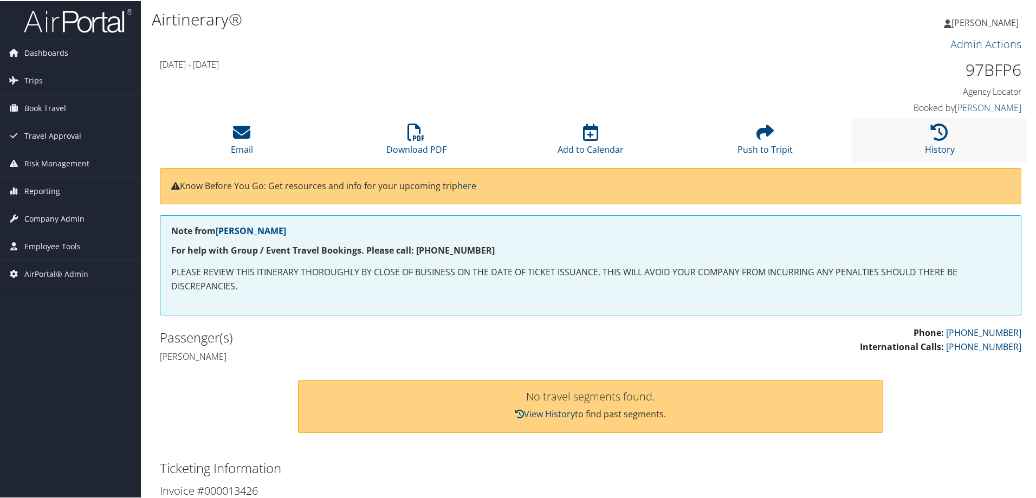
click at [949, 136] on li "History" at bounding box center [939, 139] width 174 height 44
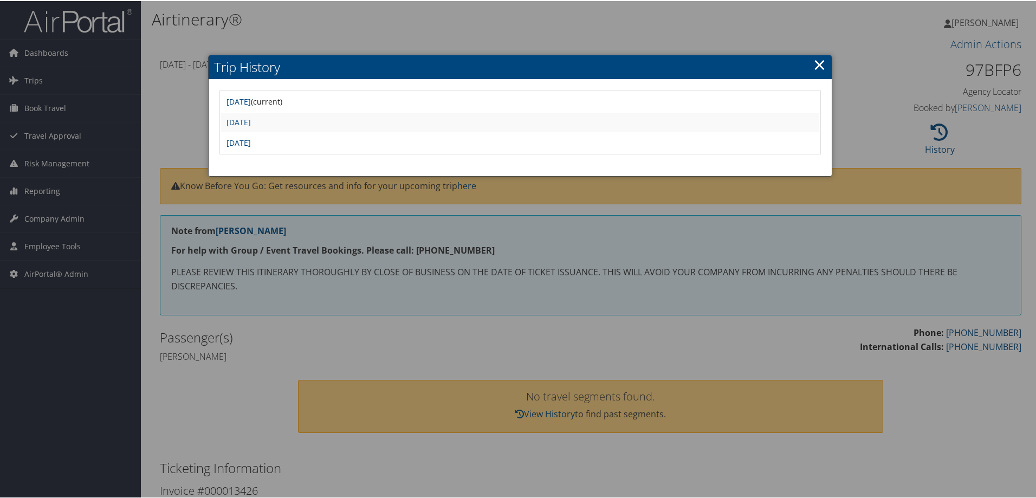
click at [814, 63] on link "×" at bounding box center [819, 64] width 12 height 22
